Goal: Task Accomplishment & Management: Use online tool/utility

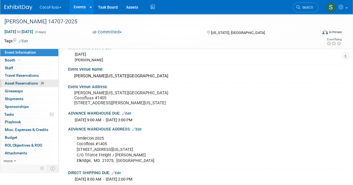
click at [32, 83] on span "Asset Reservations 24" at bounding box center [25, 83] width 40 height 4
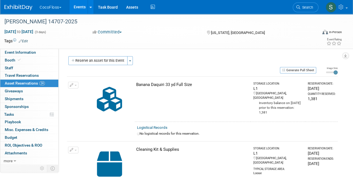
click at [54, 4] on button "CocoFloss" at bounding box center [53, 6] width 29 height 12
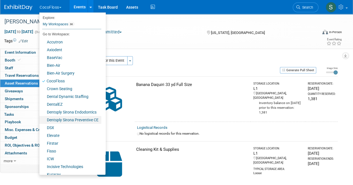
click at [66, 120] on link "Dentsply Sirona Preventive CE" at bounding box center [70, 120] width 62 height 8
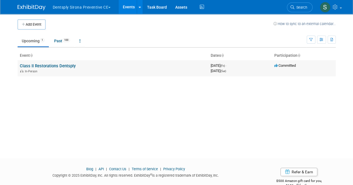
click at [64, 67] on link "Class II Restorations Dentsply" at bounding box center [48, 66] width 56 height 5
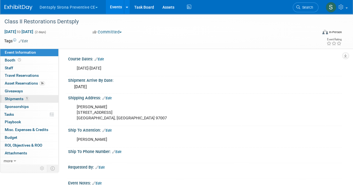
click at [30, 98] on link "1 Shipments 1" at bounding box center [29, 99] width 58 height 8
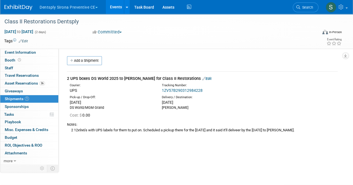
click at [170, 89] on link "1ZV57B290312984228" at bounding box center [182, 90] width 41 height 4
click at [31, 83] on span "Asset Reservations 36" at bounding box center [25, 83] width 40 height 4
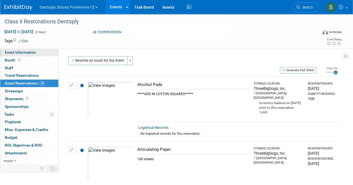
click at [32, 51] on span "Event Information" at bounding box center [20, 52] width 31 height 4
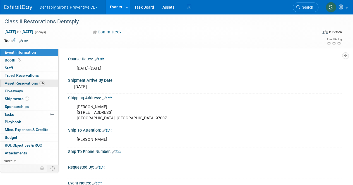
click at [29, 83] on span "Asset Reservations 36" at bounding box center [25, 83] width 40 height 4
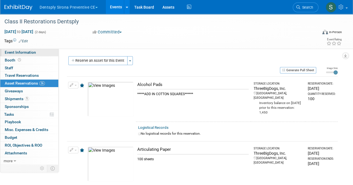
click at [35, 53] on link "Event Information" at bounding box center [29, 53] width 58 height 8
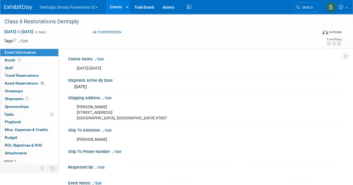
click at [233, 122] on div "Kirsten Drucker 10170 SW Snowgoose Pl. Beaverton, OR 97007" at bounding box center [180, 113] width 215 height 22
click at [288, 91] on div "October 7th" at bounding box center [205, 87] width 274 height 9
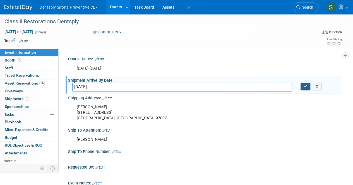
click at [303, 87] on icon "button" at bounding box center [305, 87] width 4 height 4
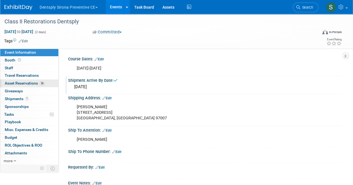
click at [36, 83] on span "Asset Reservations 36" at bounding box center [25, 83] width 40 height 4
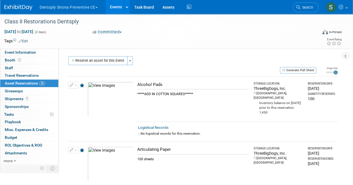
click at [223, 50] on div "Course Dates: Edit October 10-11 X October 7th Edit X" at bounding box center [200, 106] width 283 height 115
click at [307, 71] on button "Generate Pull Sheet" at bounding box center [298, 70] width 36 height 6
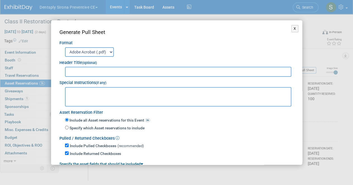
click at [87, 71] on input "text" at bounding box center [178, 72] width 226 height 10
type input "Class II Restorations Dentsply"
click at [91, 93] on textarea at bounding box center [178, 97] width 226 height 20
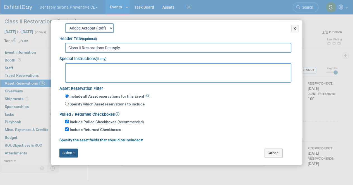
click at [73, 152] on button "Submit" at bounding box center [68, 153] width 18 height 9
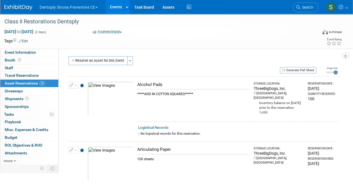
click at [79, 7] on button "Dentsply Sirona Preventive CE" at bounding box center [72, 6] width 66 height 12
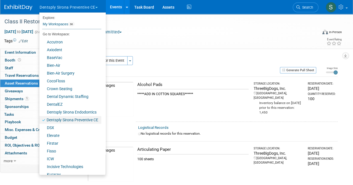
click at [72, 119] on link "Dentsply Sirona Preventive CE" at bounding box center [70, 120] width 62 height 8
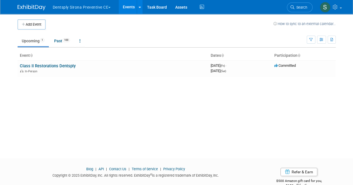
click at [124, 6] on link "Events" at bounding box center [129, 7] width 20 height 14
click at [57, 42] on link "Past 100" at bounding box center [62, 41] width 24 height 11
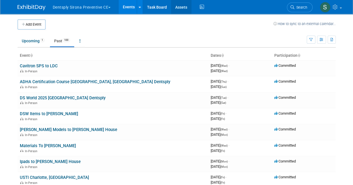
click at [181, 11] on link "Assets" at bounding box center [181, 7] width 20 height 14
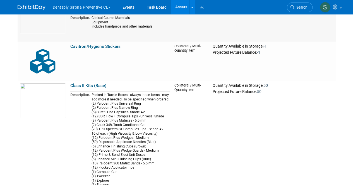
scroll to position [948, 0]
